Goal: Transaction & Acquisition: Purchase product/service

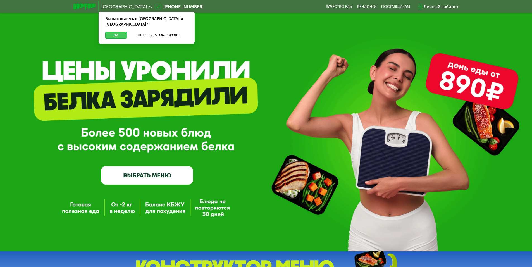
click at [112, 32] on button "Да" at bounding box center [116, 35] width 22 height 7
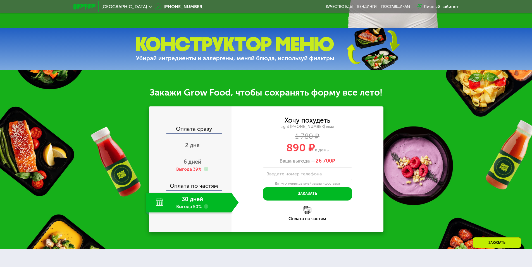
scroll to position [224, 0]
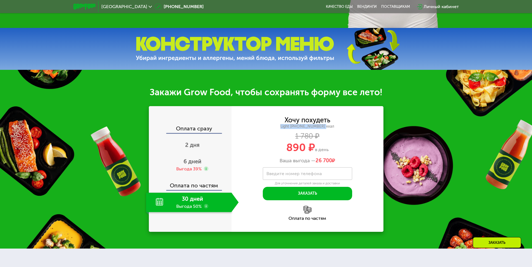
drag, startPoint x: 293, startPoint y: 130, endPoint x: 344, endPoint y: 129, distance: 50.6
click at [344, 129] on div "Light [PHONE_NUMBER] ккал" at bounding box center [308, 126] width 152 height 5
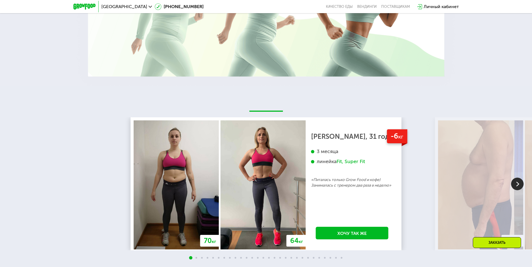
scroll to position [671, 0]
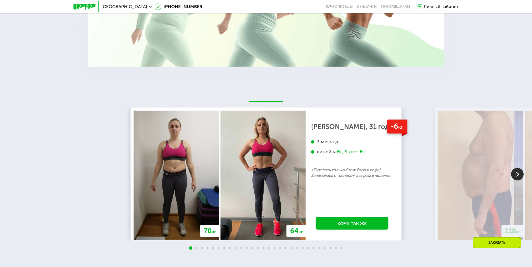
click at [520, 177] on img at bounding box center [517, 174] width 13 height 13
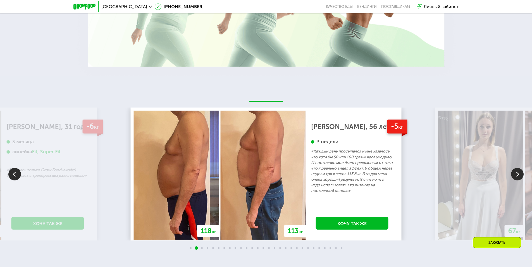
click at [520, 177] on img at bounding box center [517, 174] width 13 height 13
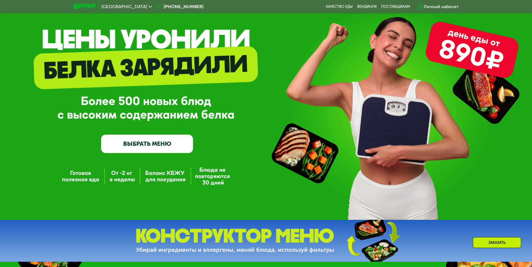
scroll to position [0, 0]
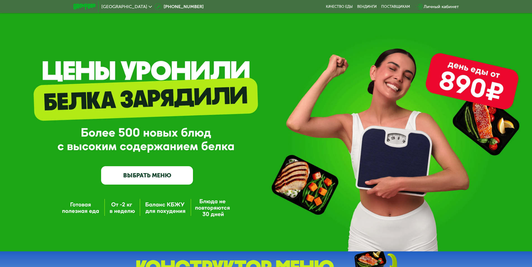
click at [154, 181] on link "ВЫБРАТЬ МЕНЮ" at bounding box center [147, 175] width 92 height 18
click at [133, 178] on link "ВЫБРАТЬ МЕНЮ" at bounding box center [147, 175] width 92 height 18
click at [143, 178] on link "ВЫБРАТЬ МЕНЮ" at bounding box center [147, 175] width 92 height 18
click at [179, 101] on div "GrowFood — доставка правильного питания ВЫБРАТЬ МЕНЮ" at bounding box center [147, 135] width 92 height 100
click at [166, 66] on div "GrowFood — доставка правильного питания ВЫБРАТЬ МЕНЮ" at bounding box center [266, 125] width 532 height 251
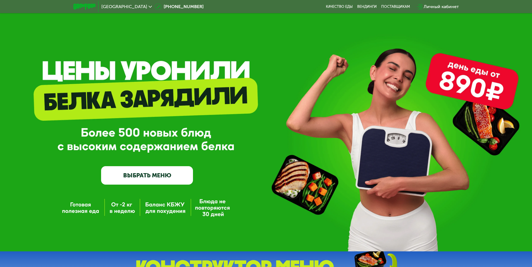
click at [137, 178] on link "ВЫБРАТЬ МЕНЮ" at bounding box center [147, 175] width 92 height 18
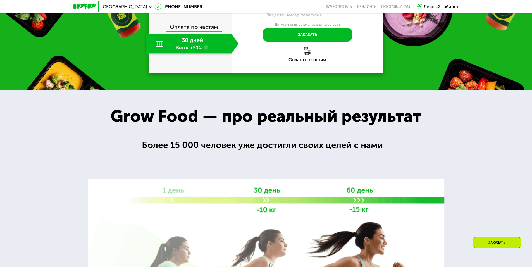
scroll to position [391, 0]
